Goal: Find specific page/section: Find specific page/section

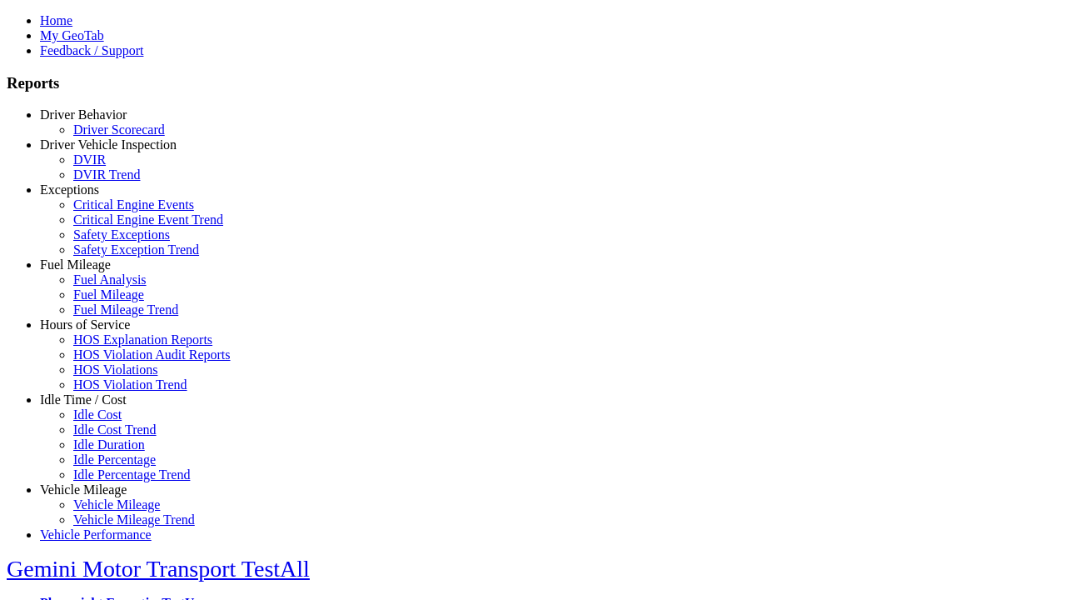
click at [96, 152] on link "Driver Vehicle Inspection" at bounding box center [108, 144] width 137 height 14
click at [106, 167] on link "DVIR" at bounding box center [89, 159] width 32 height 14
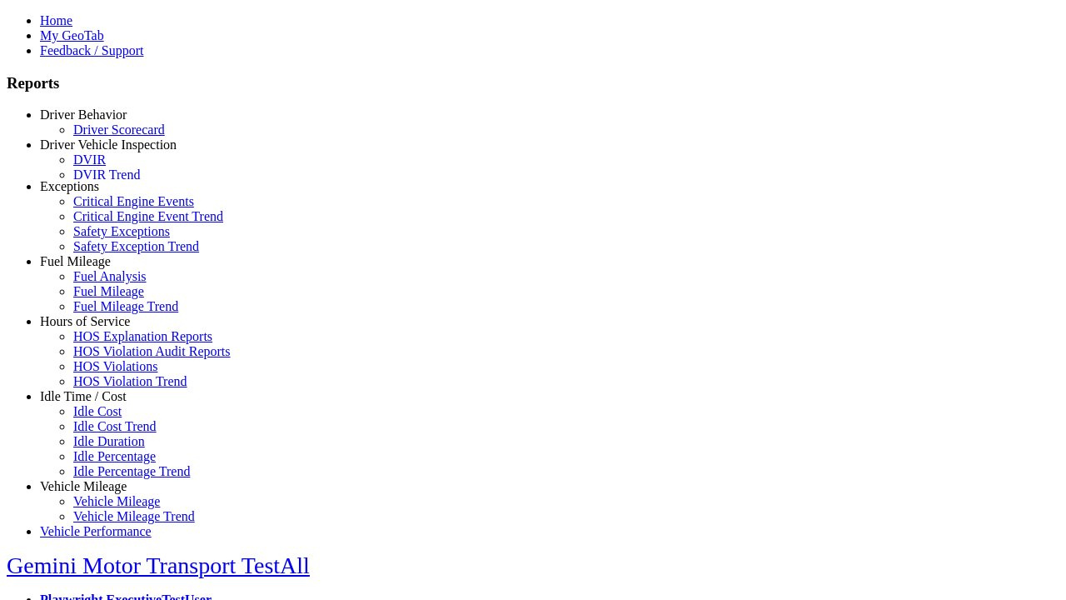
scroll to position [3, 0]
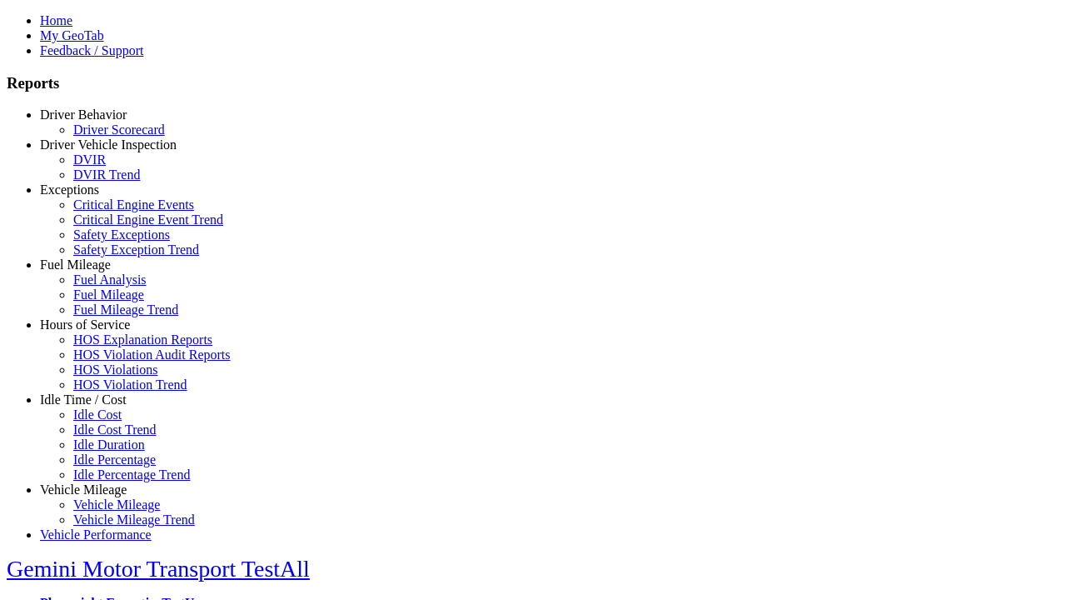
select select "**********"
